Goal: Task Accomplishment & Management: Manage account settings

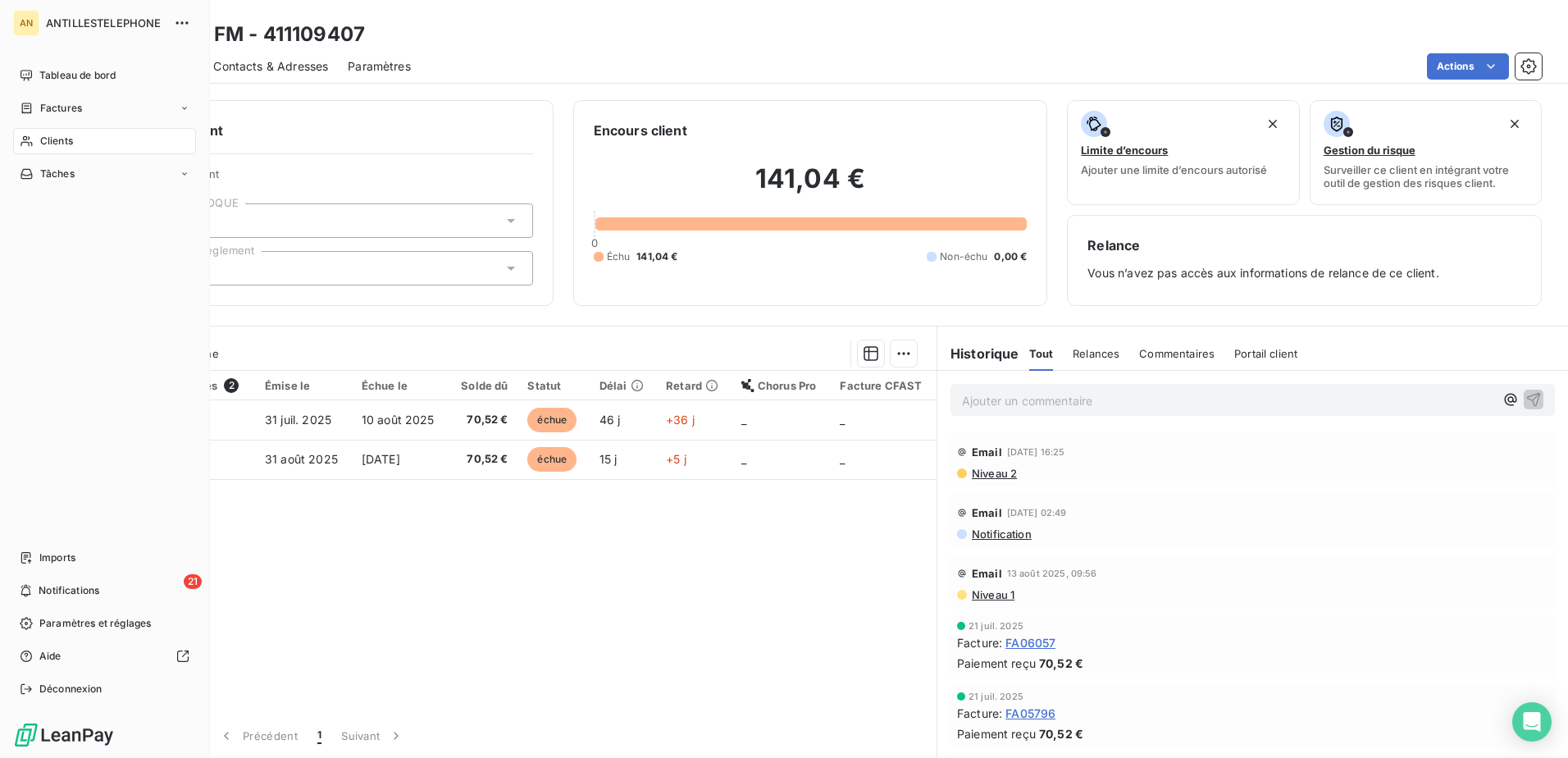
click at [42, 137] on span "Clients" at bounding box center [56, 141] width 33 height 14
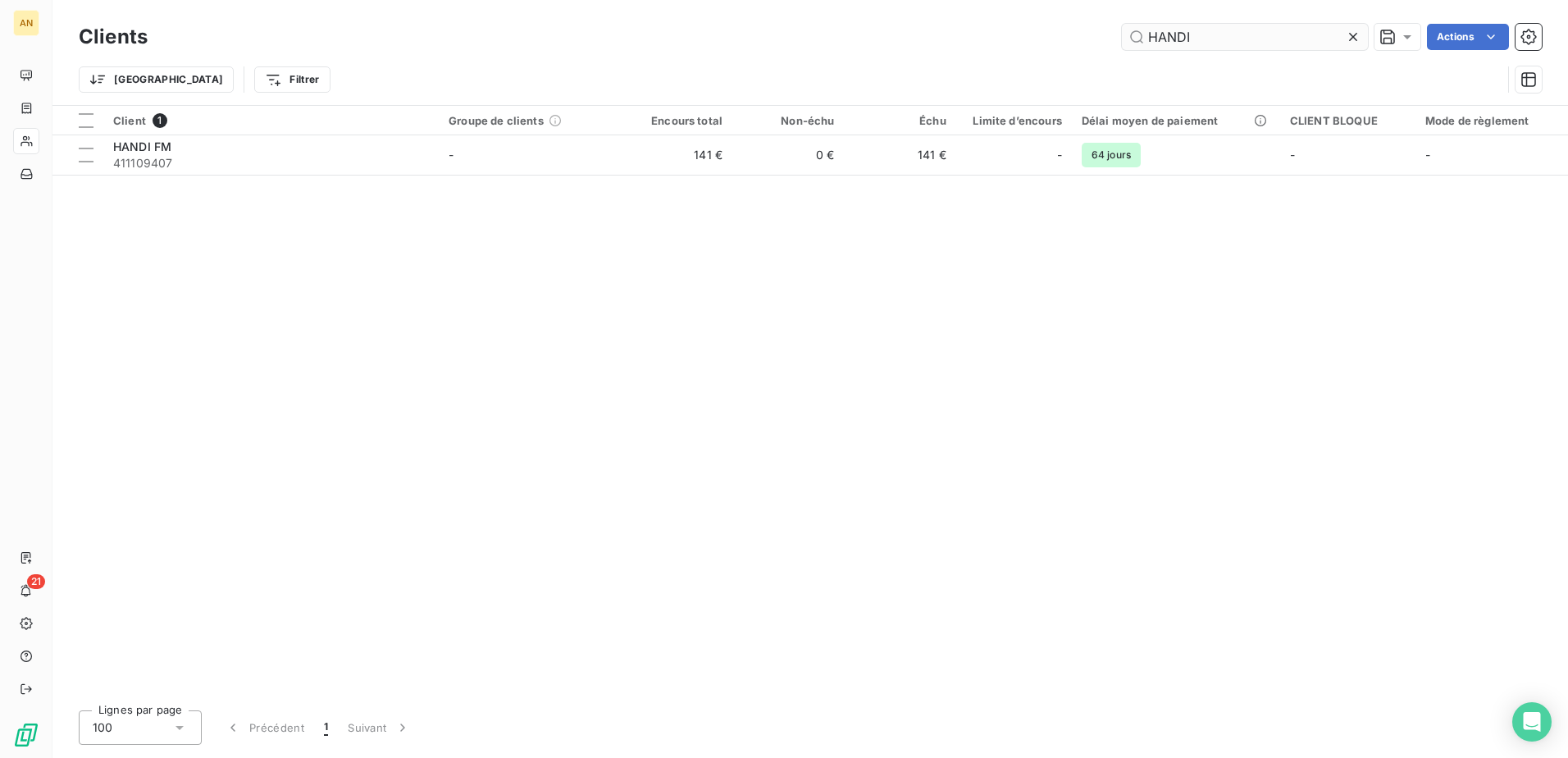
drag, startPoint x: 1228, startPoint y: 37, endPoint x: 1126, endPoint y: 28, distance: 102.4
click at [1126, 28] on input "HANDI" at bounding box center [1244, 36] width 246 height 26
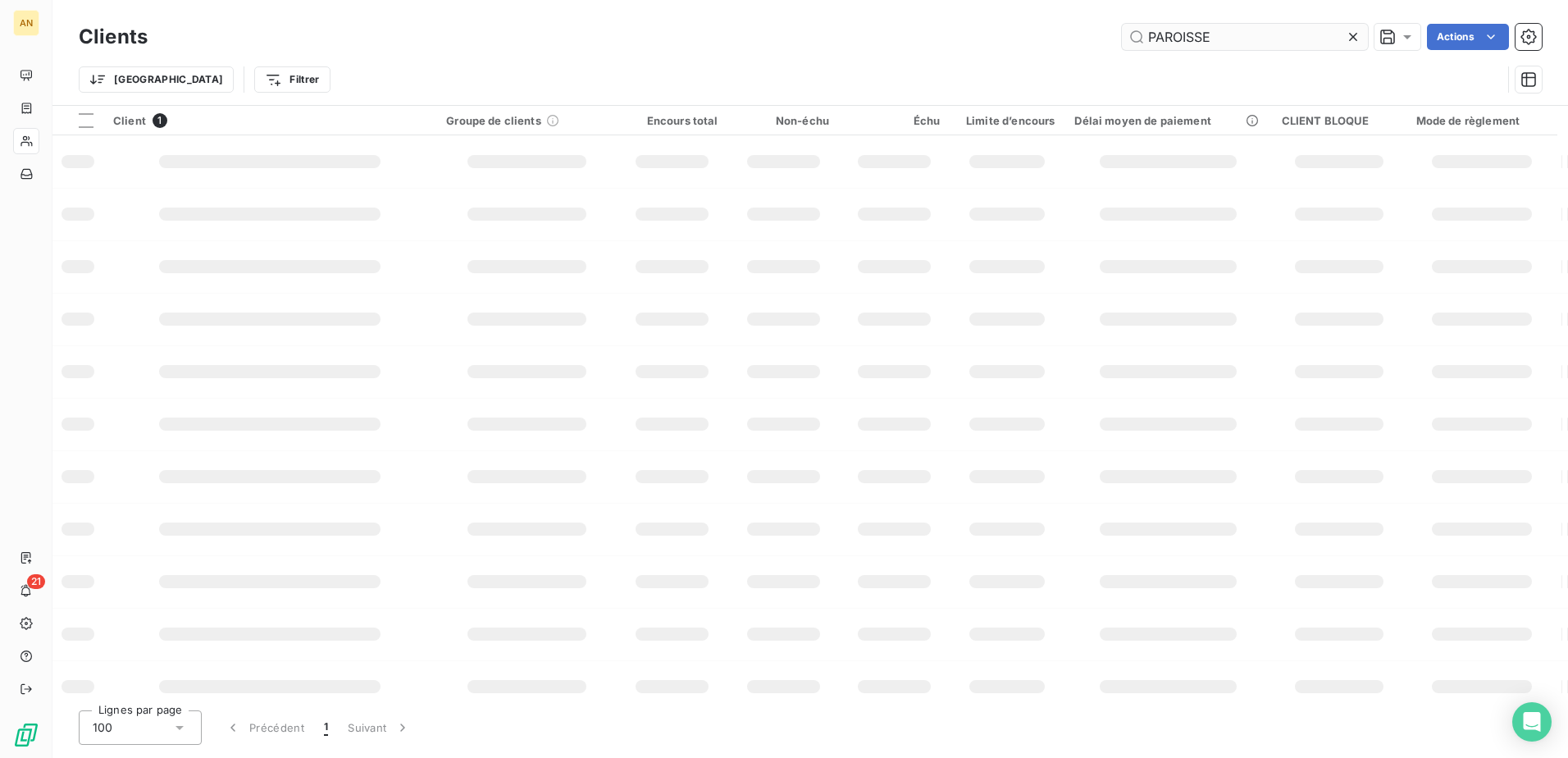
type input "PAROISSE"
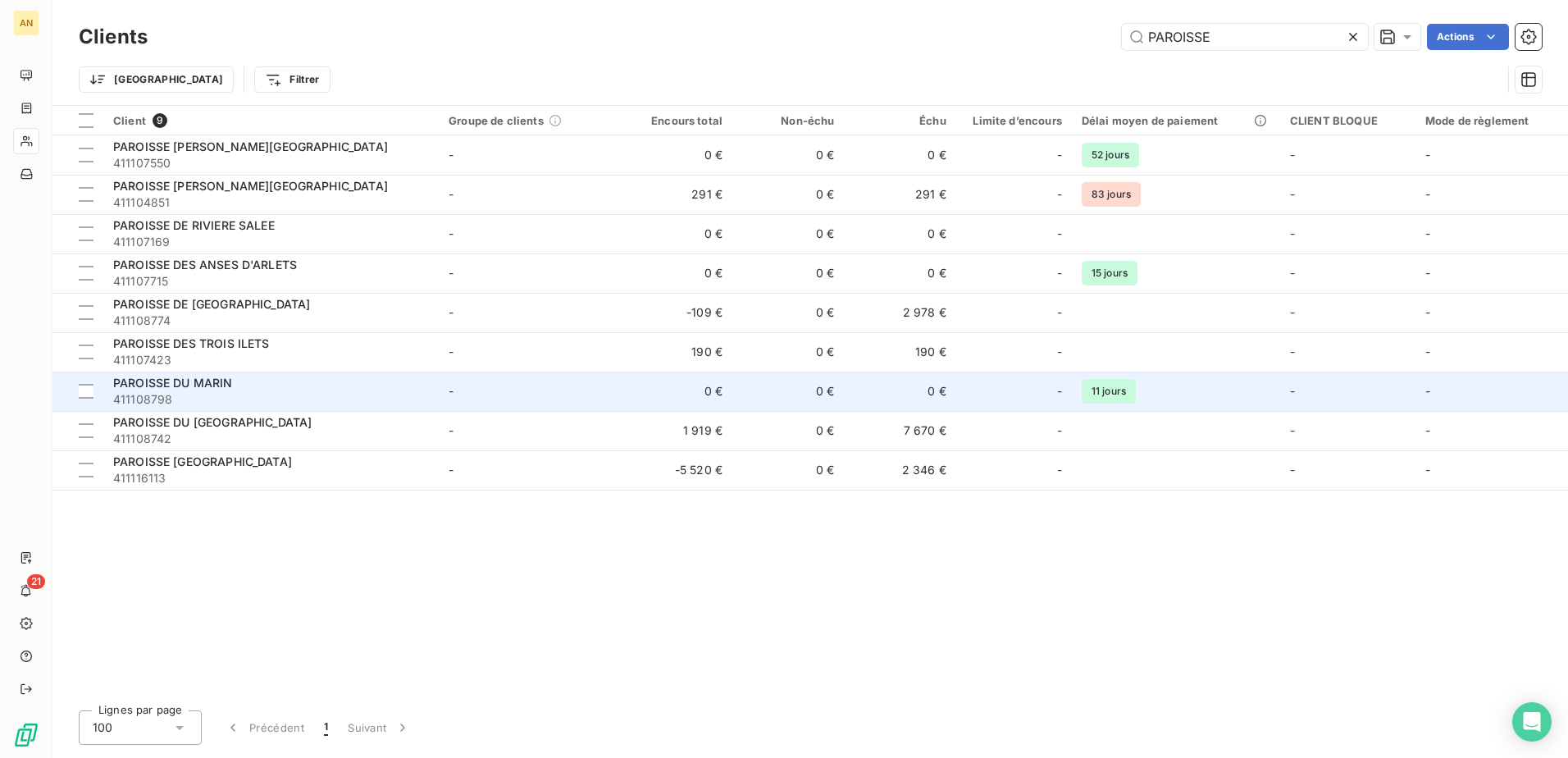
click at [805, 393] on td "0 €" at bounding box center [788, 391] width 112 height 39
